Goal: Information Seeking & Learning: Learn about a topic

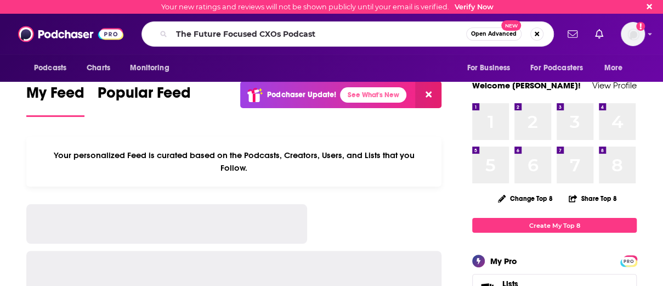
type input "The Future Focused CXOs Podcast"
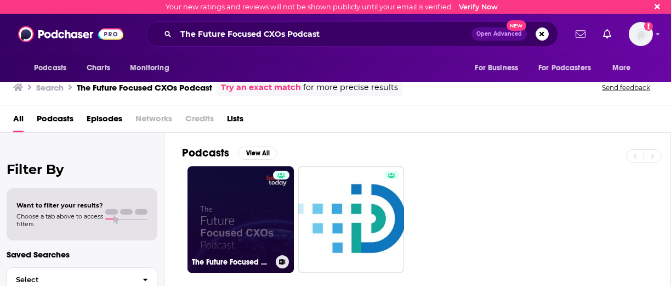
click at [248, 188] on link "The Future Focused CXOs Podcast" at bounding box center [241, 219] width 106 height 106
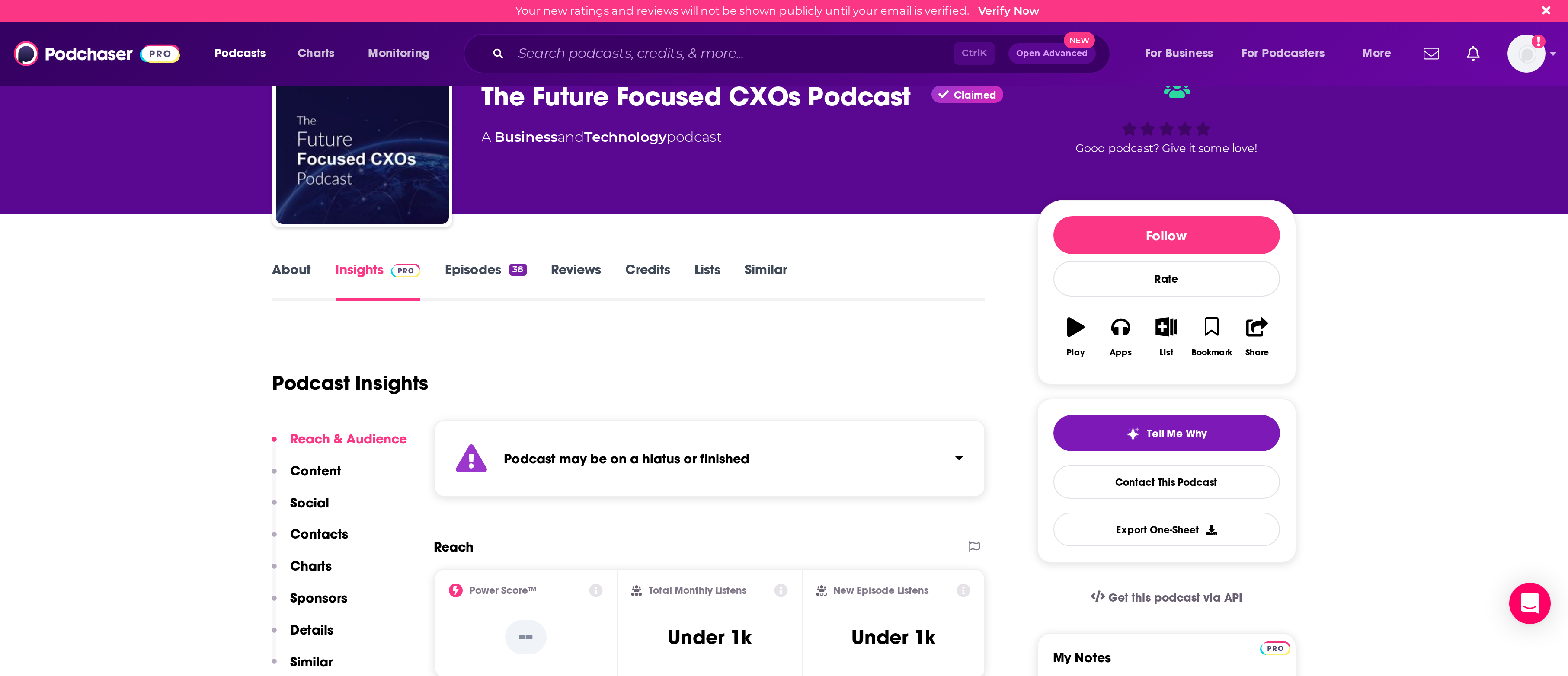
scroll to position [12, 0]
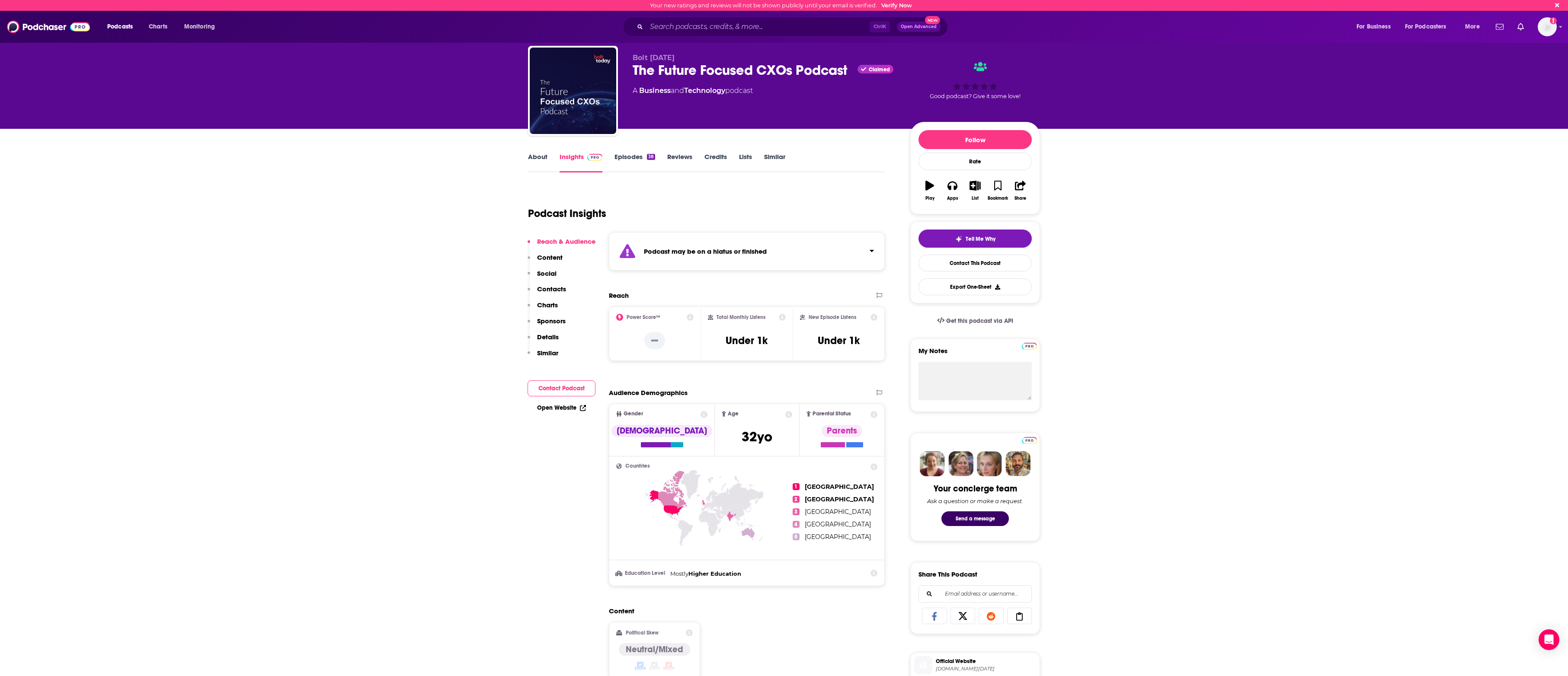
click at [523, 225] on button "Click to expand status details" at bounding box center [868, 248] width 11 height 12
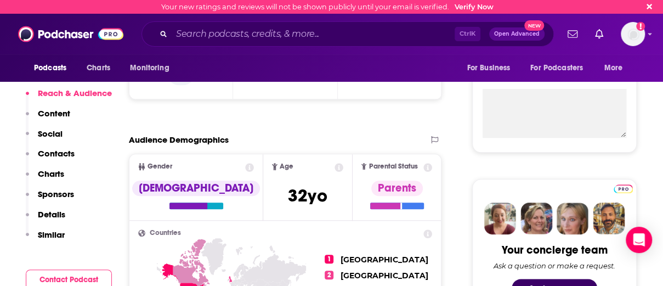
scroll to position [385, 0]
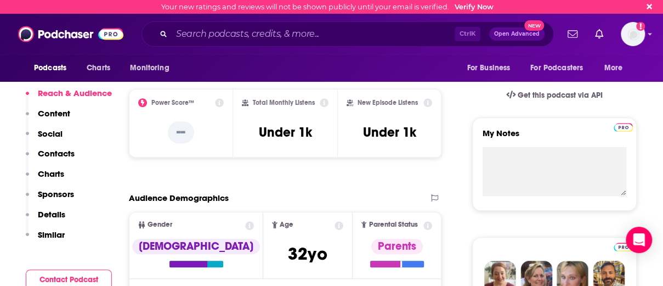
scroll to position [328, 0]
